Goal: Transaction & Acquisition: Purchase product/service

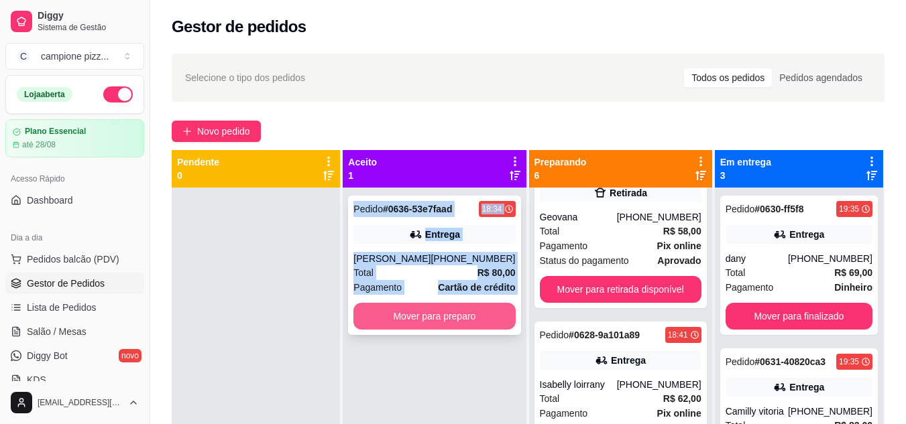
click at [429, 314] on button "Mover para preparo" at bounding box center [434, 316] width 162 height 27
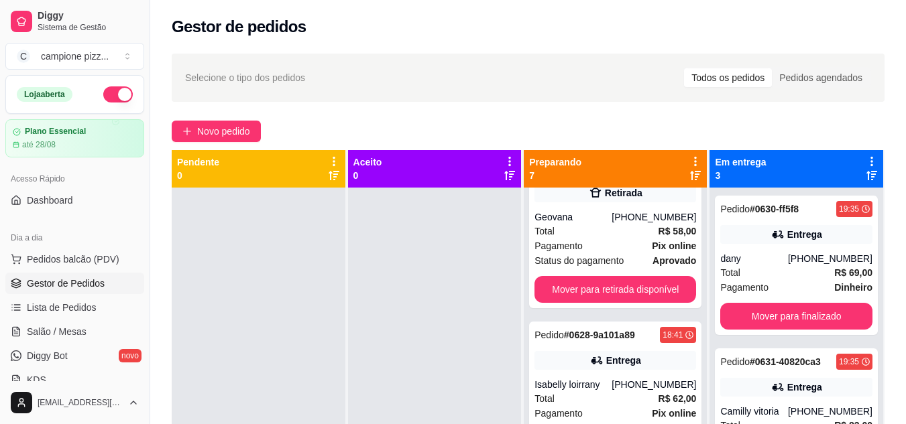
click at [455, 95] on div "Selecione o tipo dos pedidos Todos os pedidos Pedidos agendados" at bounding box center [528, 78] width 713 height 48
drag, startPoint x: 460, startPoint y: 89, endPoint x: 477, endPoint y: 91, distance: 17.5
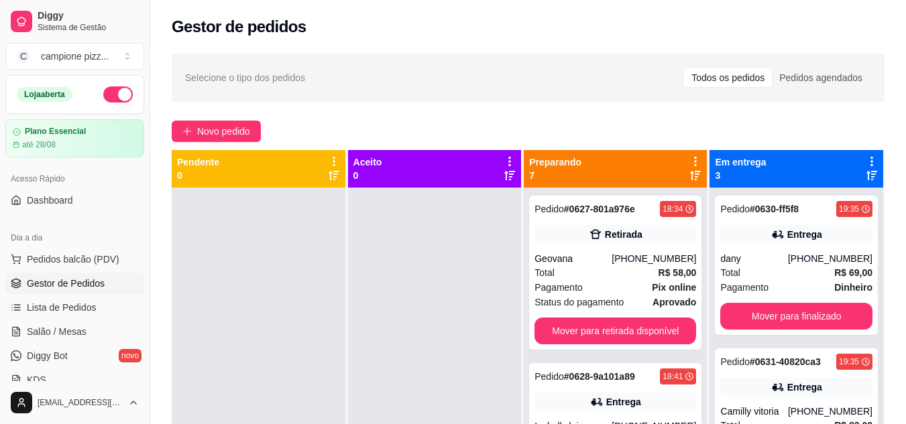
click at [690, 172] on icon at bounding box center [695, 175] width 11 height 9
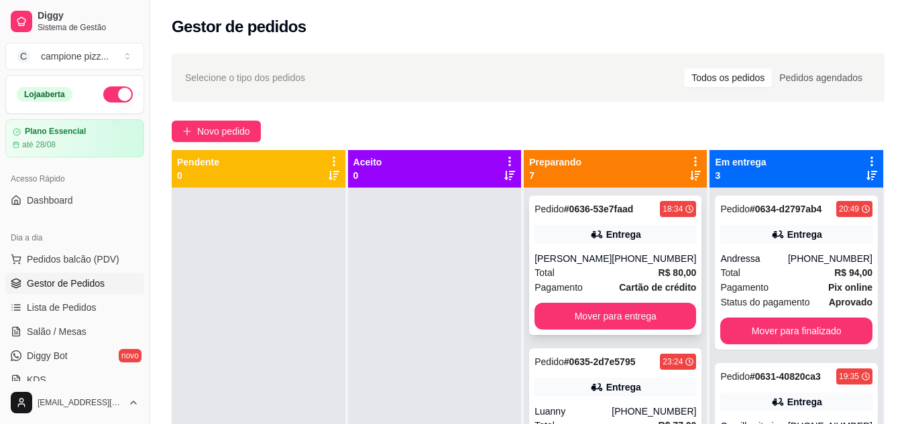
click at [578, 241] on div "Entrega" at bounding box center [615, 234] width 162 height 19
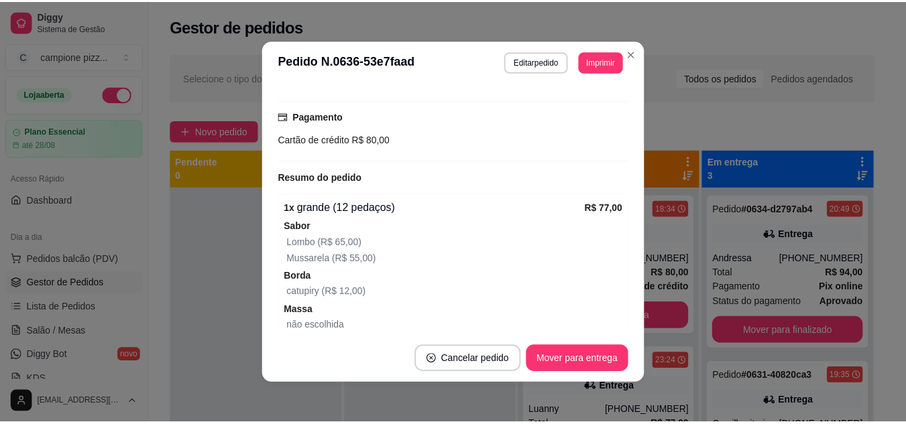
scroll to position [397, 0]
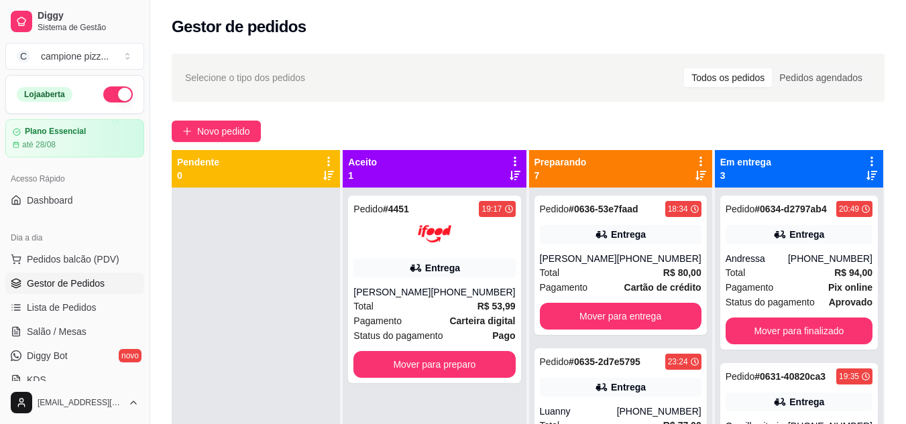
click at [438, 386] on div "Pedido # 4451 19:17 Entrega LEVY BENTO [PHONE_NUMBER] Total R$ 53,99 Pagamento …" at bounding box center [434, 400] width 183 height 424
click at [440, 369] on button "Mover para preparo" at bounding box center [434, 364] width 162 height 27
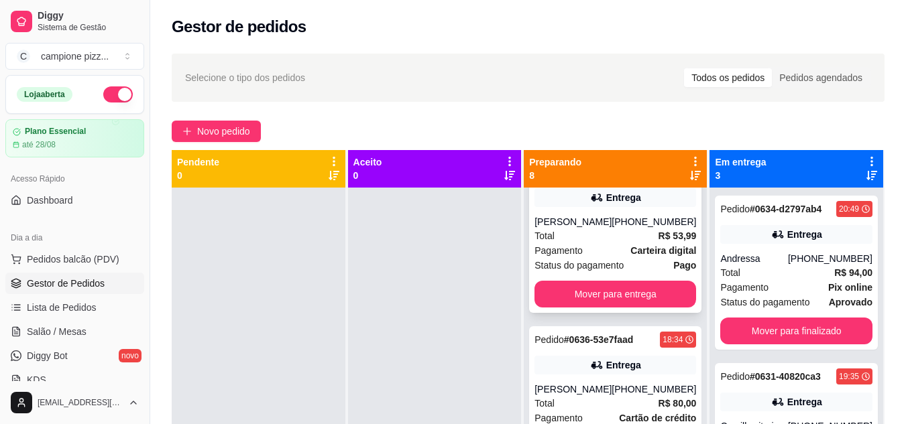
scroll to position [134, 0]
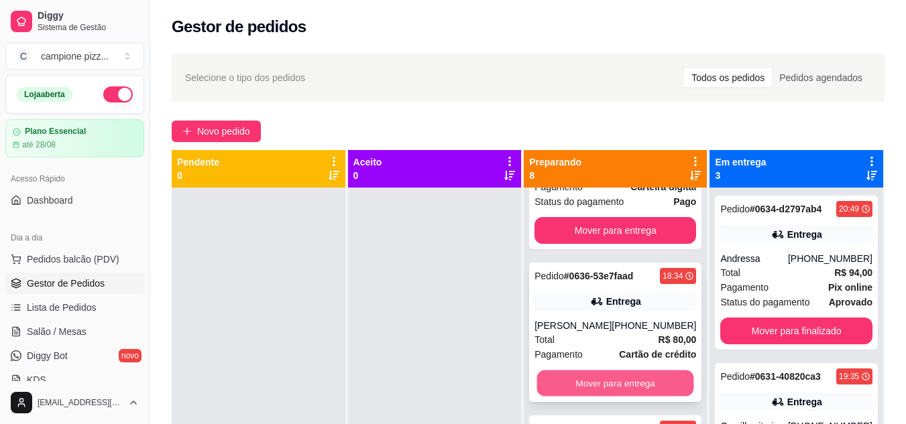
click at [581, 385] on button "Mover para entrega" at bounding box center [615, 384] width 157 height 26
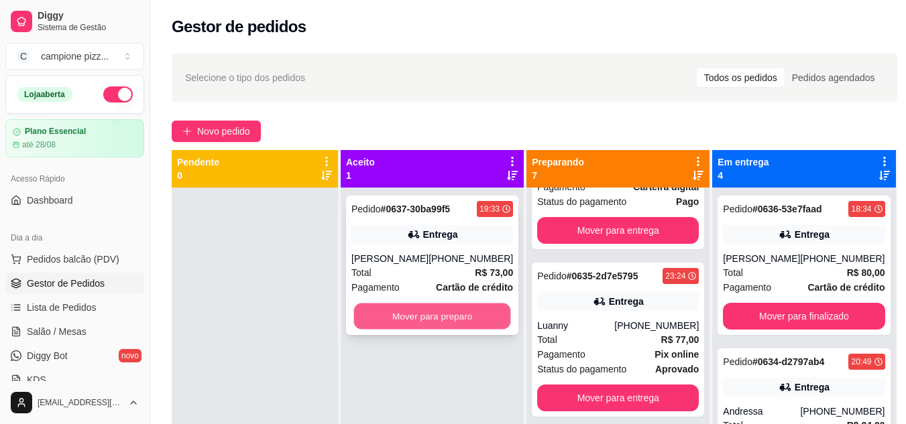
click at [430, 310] on button "Mover para preparo" at bounding box center [432, 317] width 157 height 26
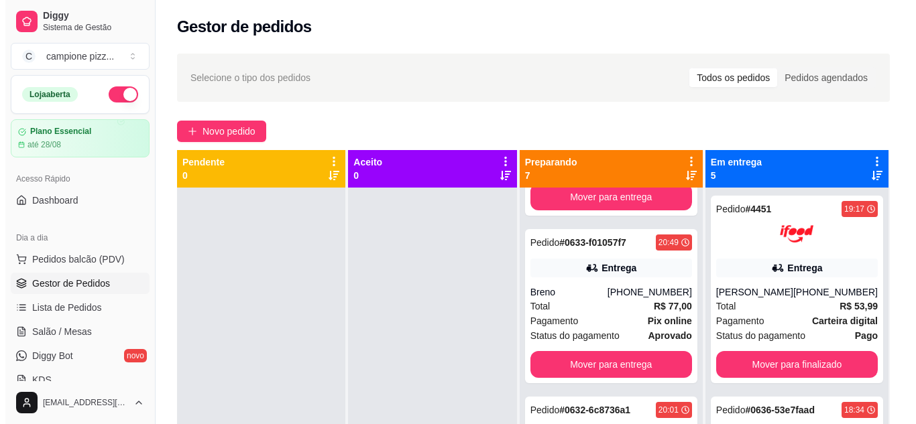
scroll to position [86, 0]
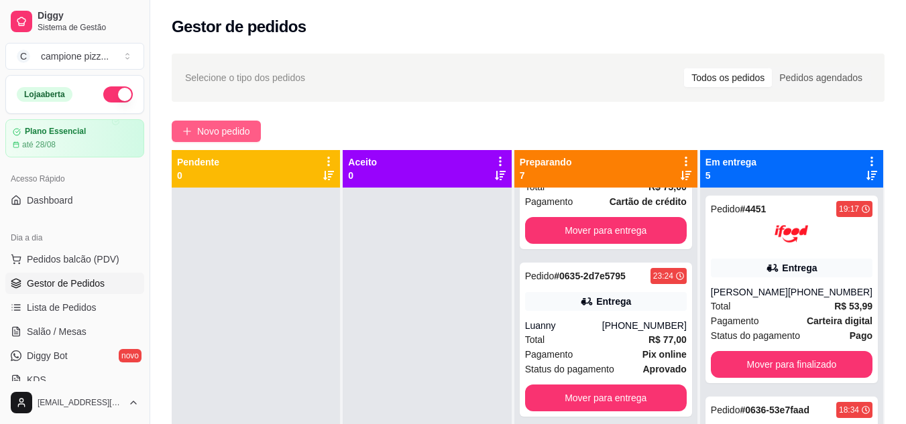
click at [250, 133] on span "Novo pedido" at bounding box center [223, 131] width 53 height 15
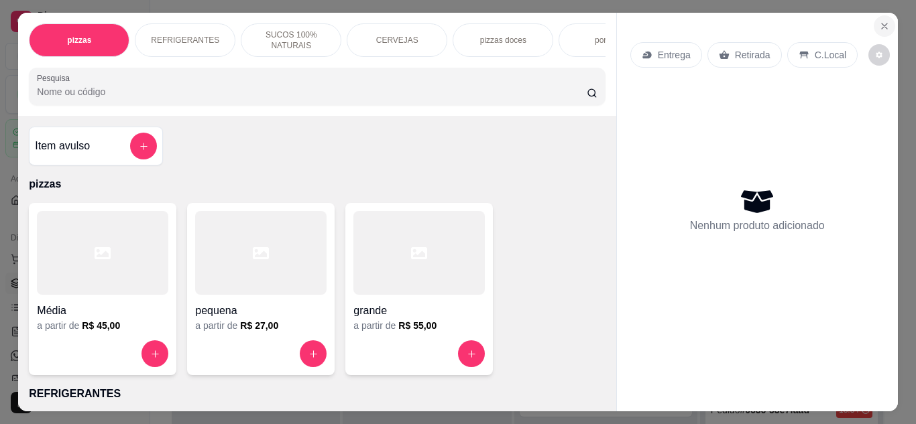
click at [884, 21] on icon "Close" at bounding box center [884, 26] width 11 height 11
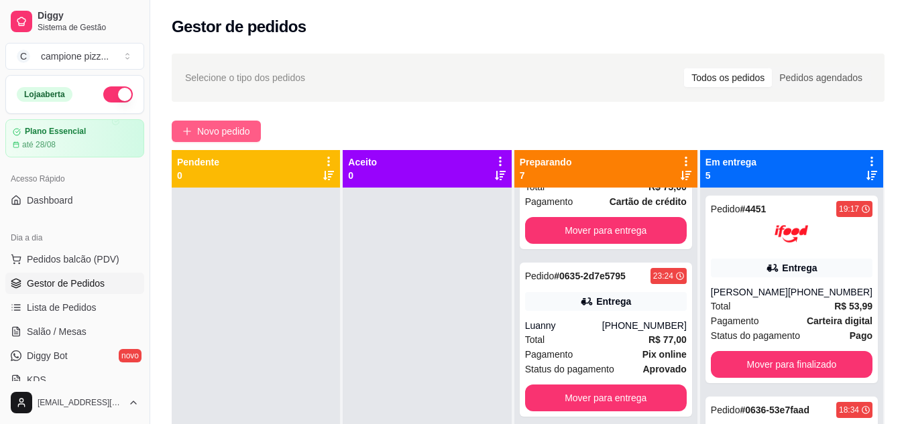
click at [230, 135] on span "Novo pedido" at bounding box center [223, 131] width 53 height 15
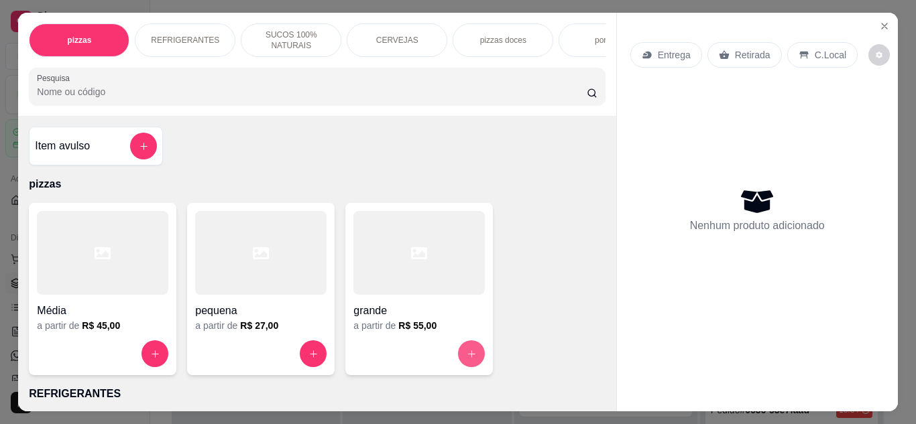
click at [461, 355] on button "increase-product-quantity" at bounding box center [471, 354] width 27 height 27
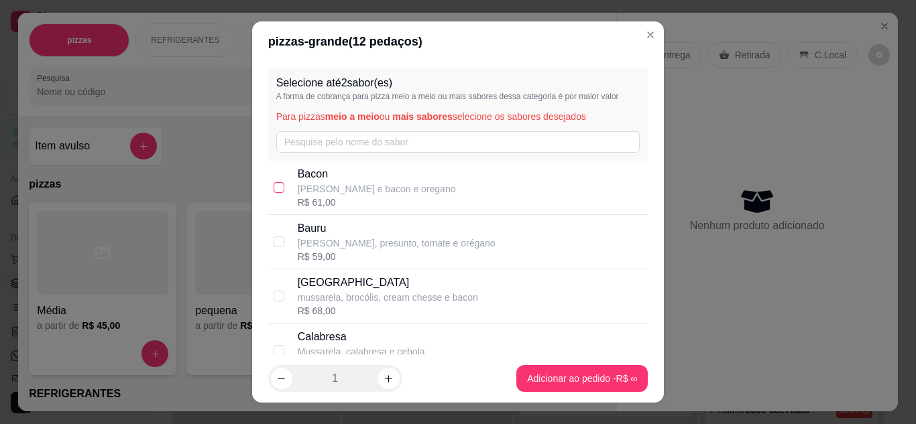
click at [276, 185] on input "checkbox" at bounding box center [279, 187] width 11 height 11
checkbox input "true"
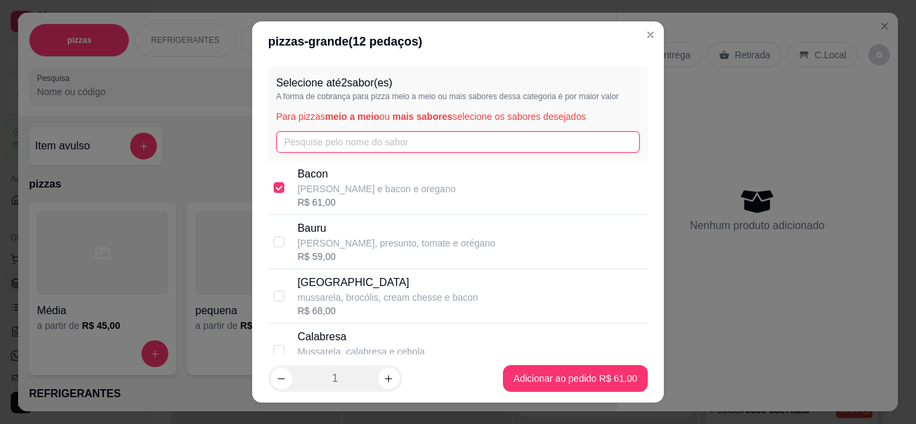
click at [328, 143] on input "text" at bounding box center [458, 141] width 364 height 21
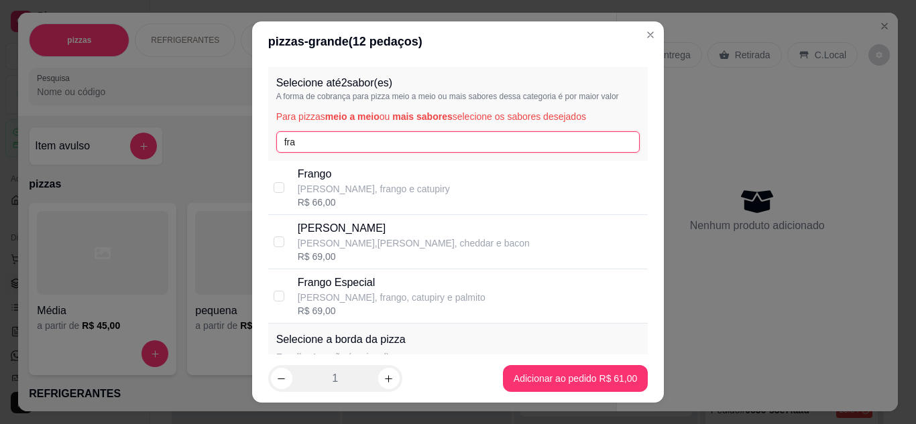
type input "fra"
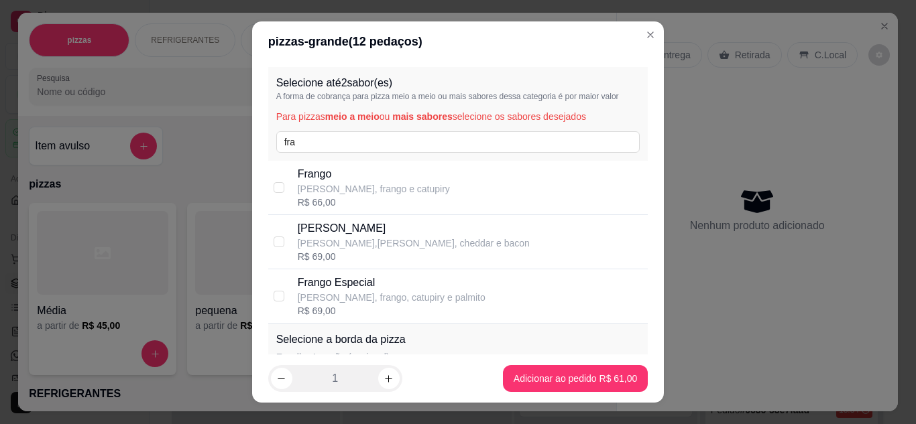
click at [349, 190] on p "[PERSON_NAME], frango e catupiry" at bounding box center [374, 188] width 152 height 13
checkbox input "true"
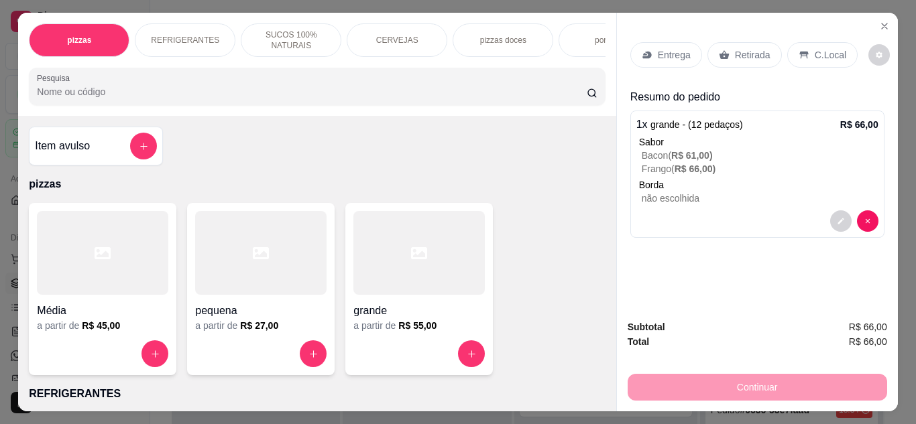
click at [735, 51] on p "Retirada" at bounding box center [753, 54] width 36 height 13
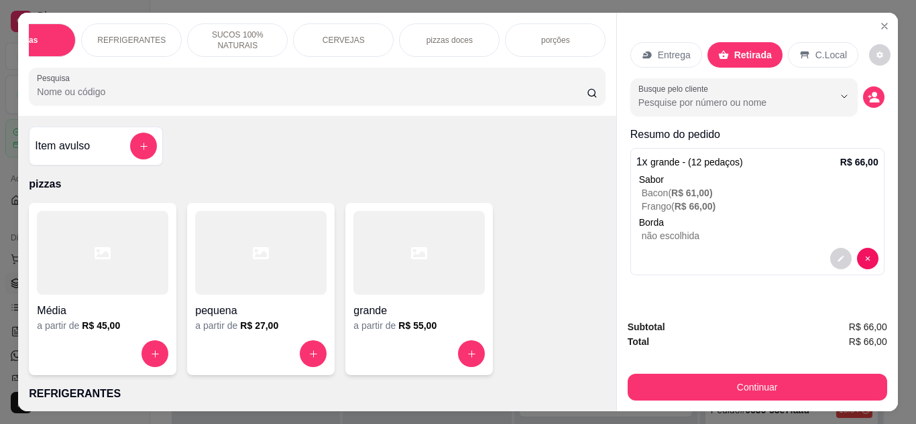
scroll to position [0, 54]
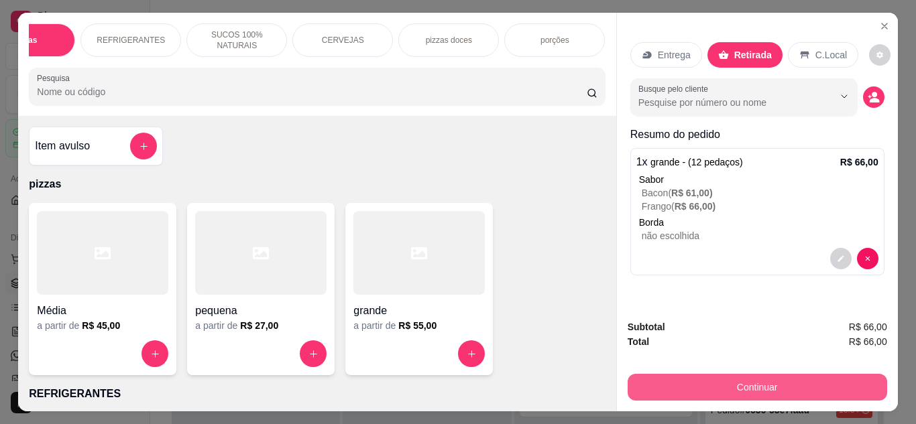
click at [750, 383] on button "Continuar" at bounding box center [757, 387] width 259 height 27
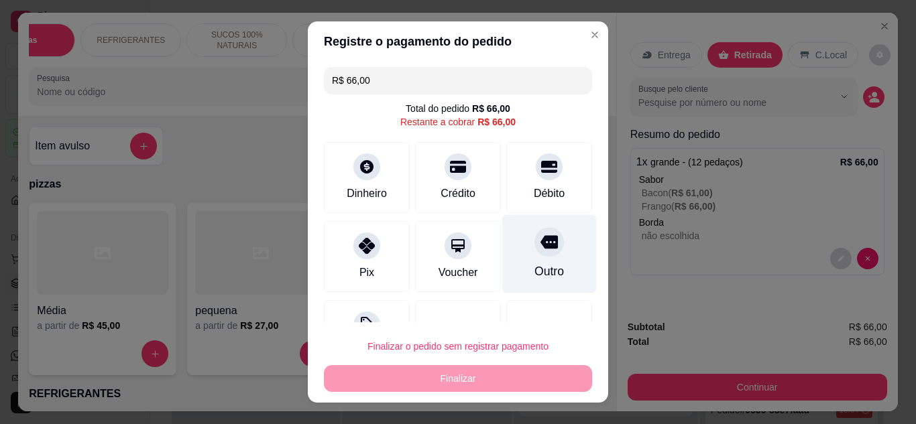
click at [529, 259] on div "Outro" at bounding box center [549, 254] width 95 height 78
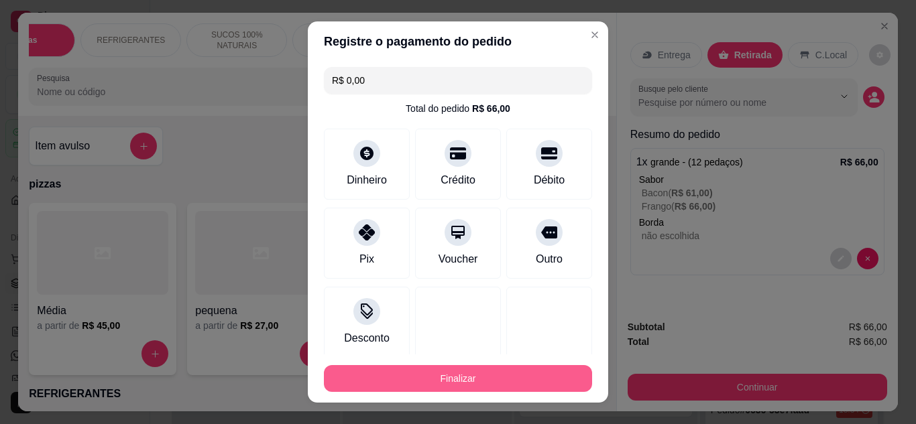
click at [499, 375] on button "Finalizar" at bounding box center [458, 378] width 268 height 27
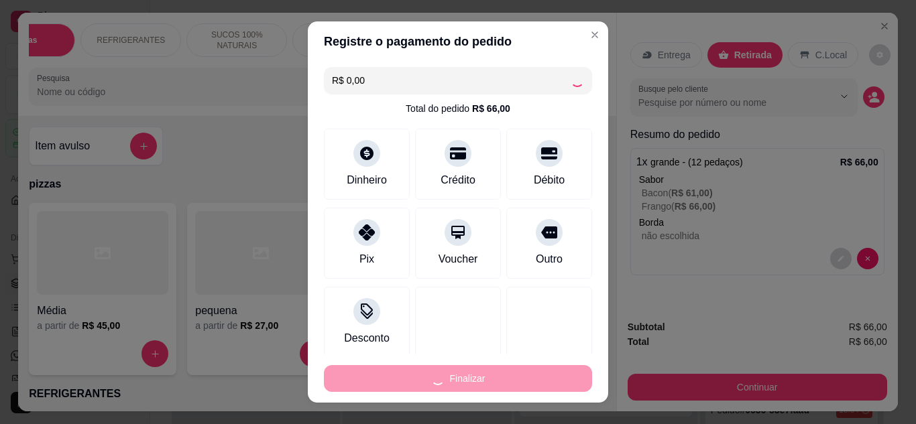
type input "-R$ 66,00"
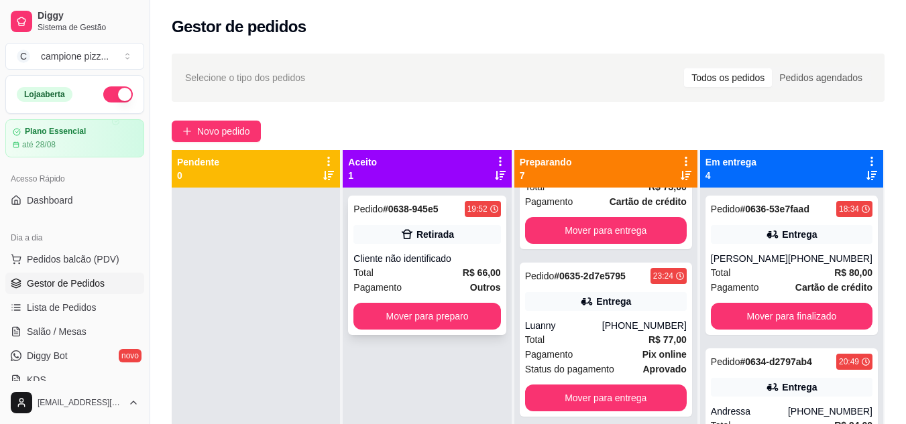
click at [434, 253] on div "Cliente não identificado" at bounding box center [426, 258] width 147 height 13
